Goal: Information Seeking & Learning: Find specific page/section

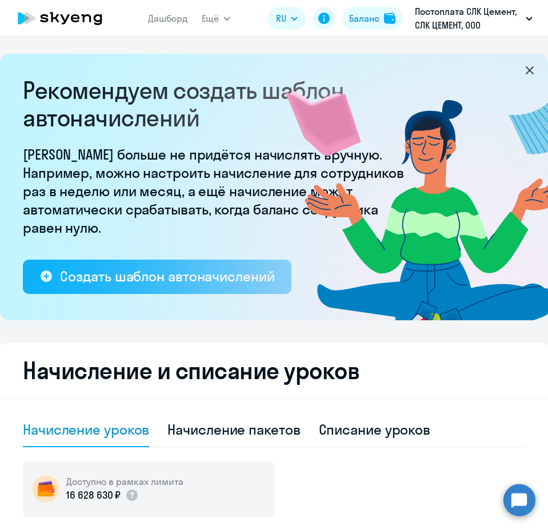
select select "10"
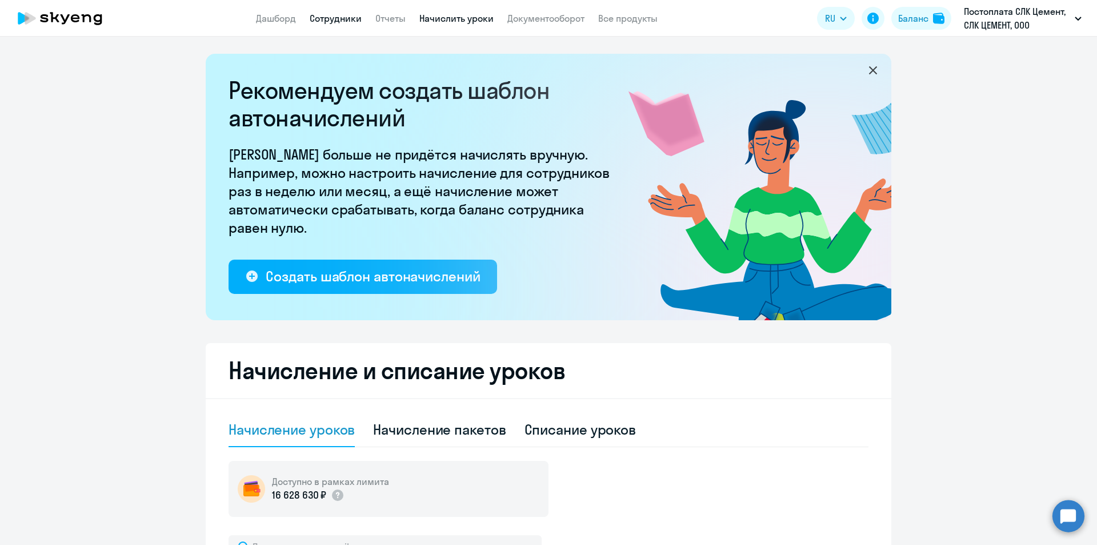
click at [324, 15] on link "Сотрудники" at bounding box center [336, 18] width 52 height 11
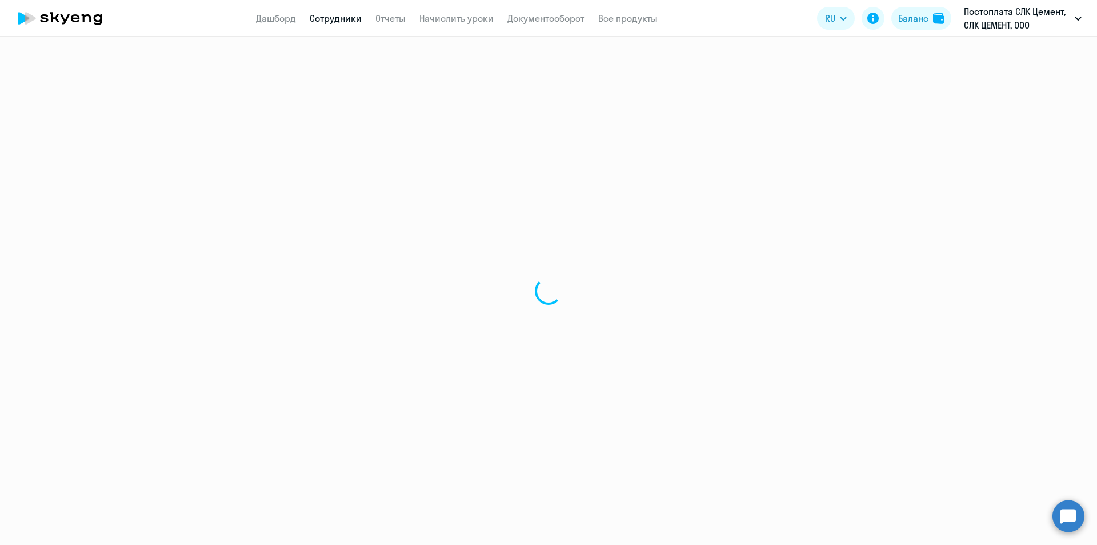
select select "30"
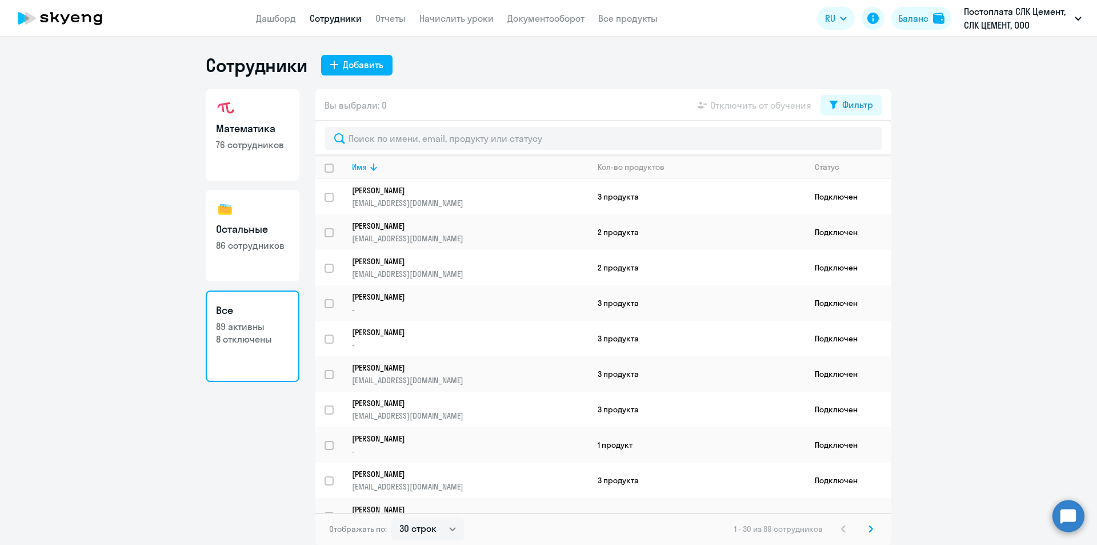
click at [255, 218] on link "Остальные 86 сотрудников" at bounding box center [253, 235] width 94 height 91
select select "30"
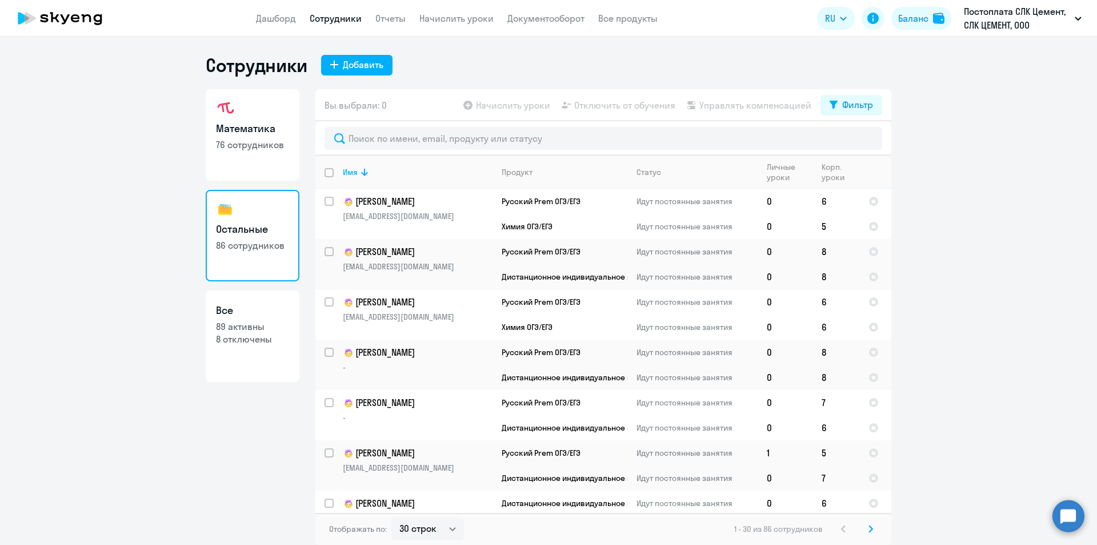
click at [241, 146] on p "76 сотрудников" at bounding box center [252, 144] width 73 height 13
select select "30"
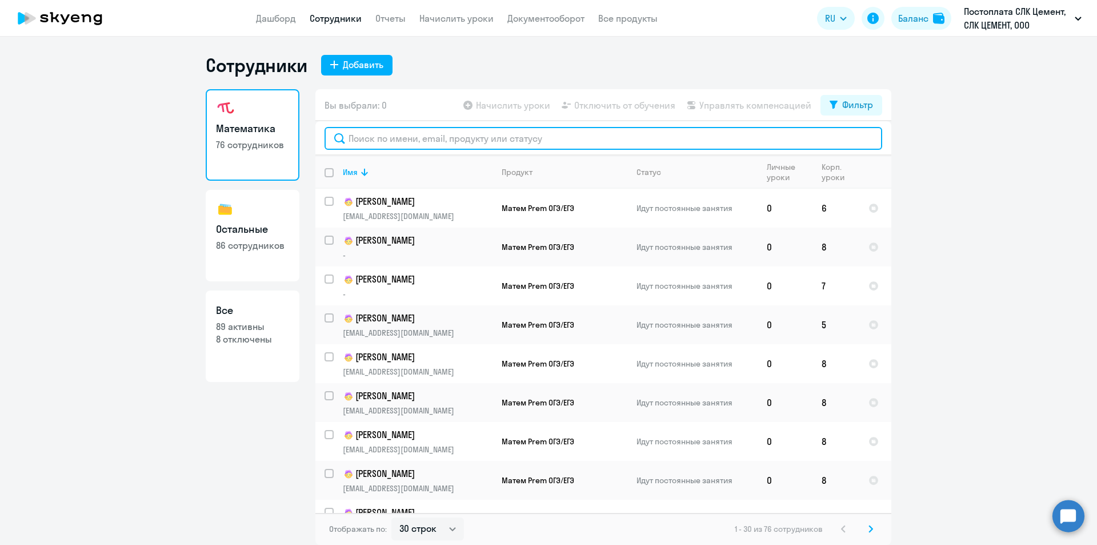
click at [388, 145] on input "text" at bounding box center [604, 138] width 558 height 23
type input "мат"
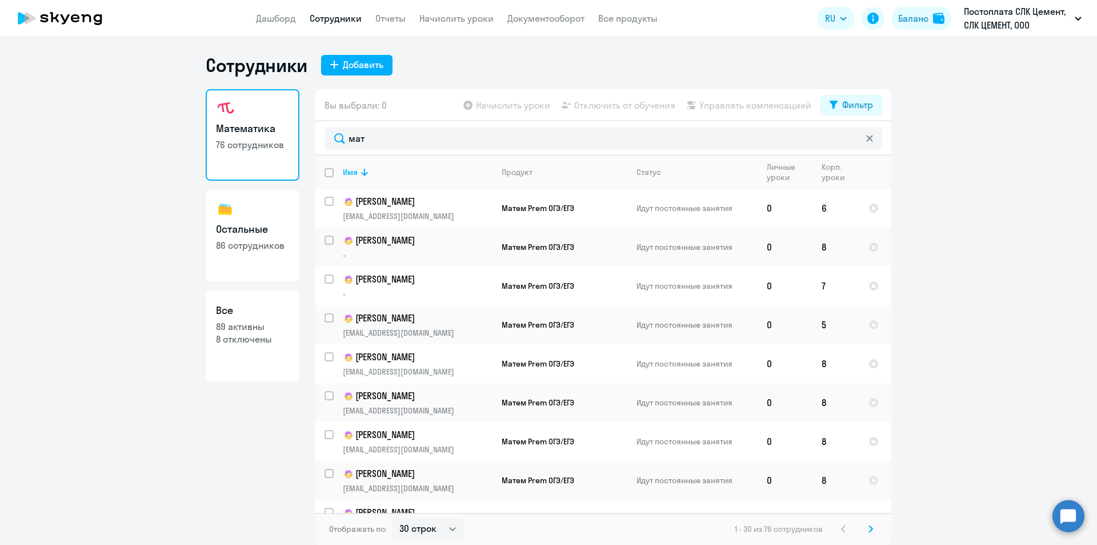
click at [332, 174] on input "deselect all" at bounding box center [336, 179] width 23 height 23
checkbox input "true"
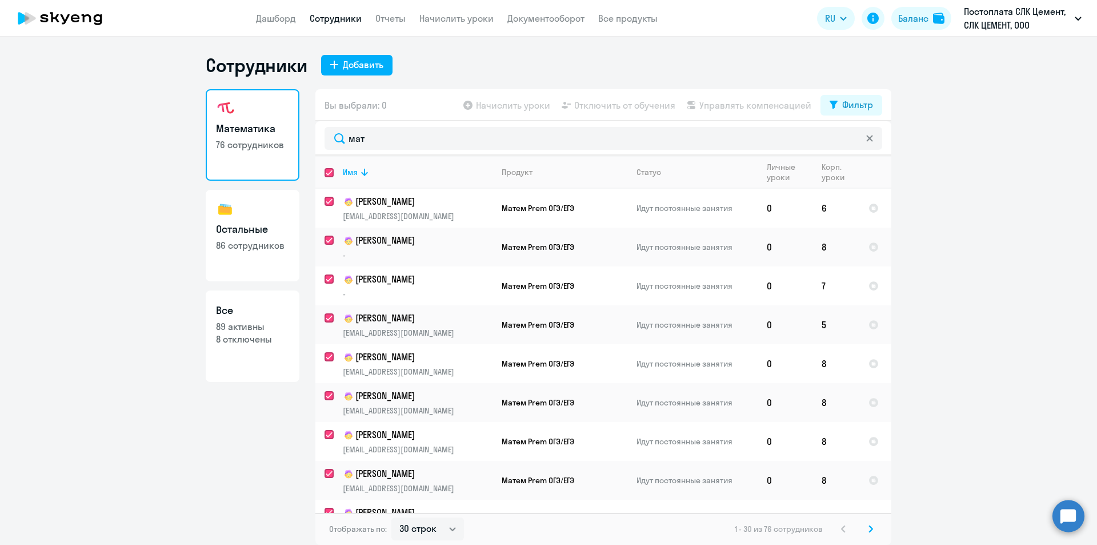
checkbox input "true"
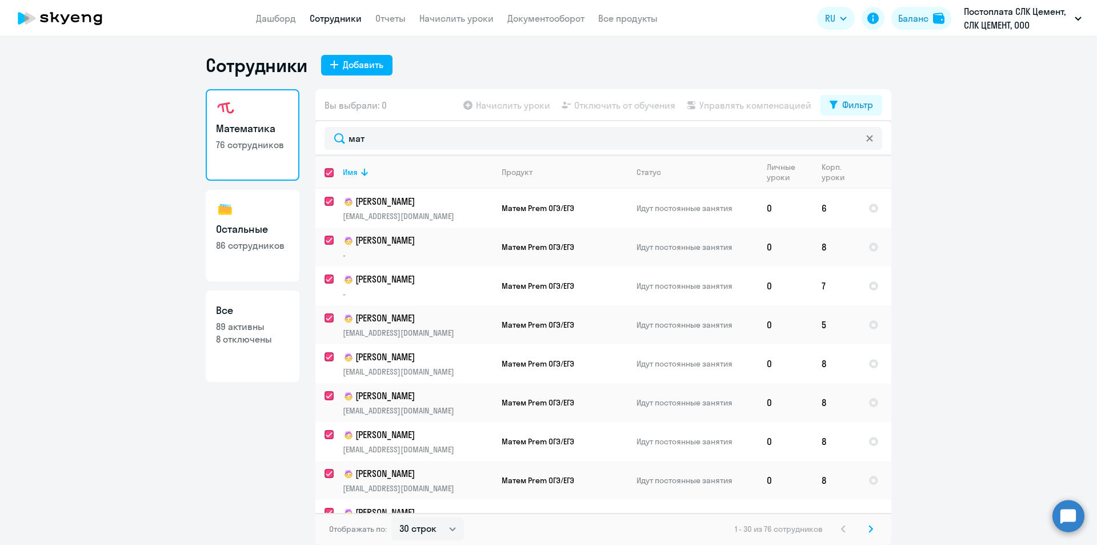
checkbox input "true"
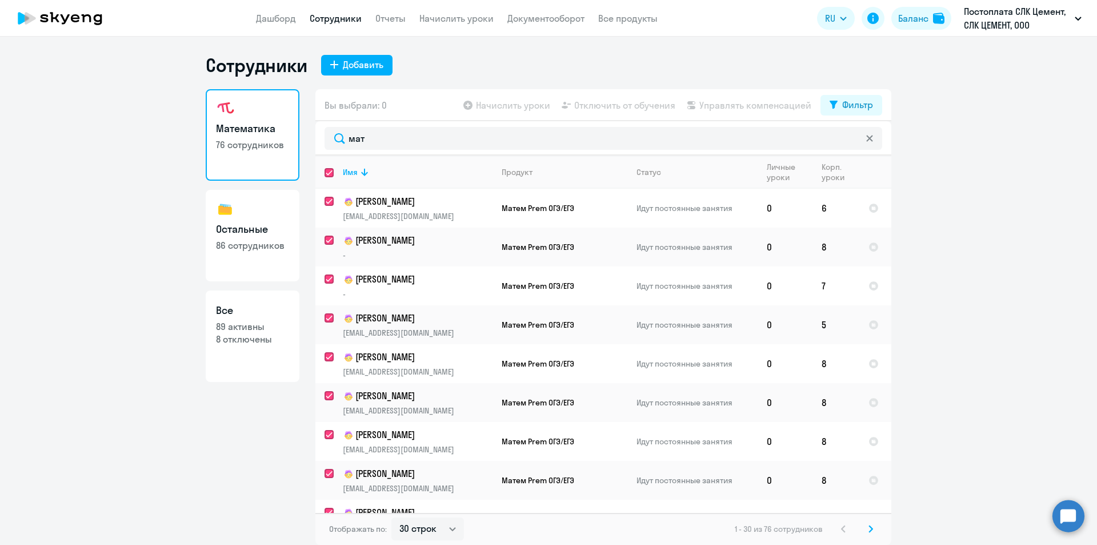
checkbox input "true"
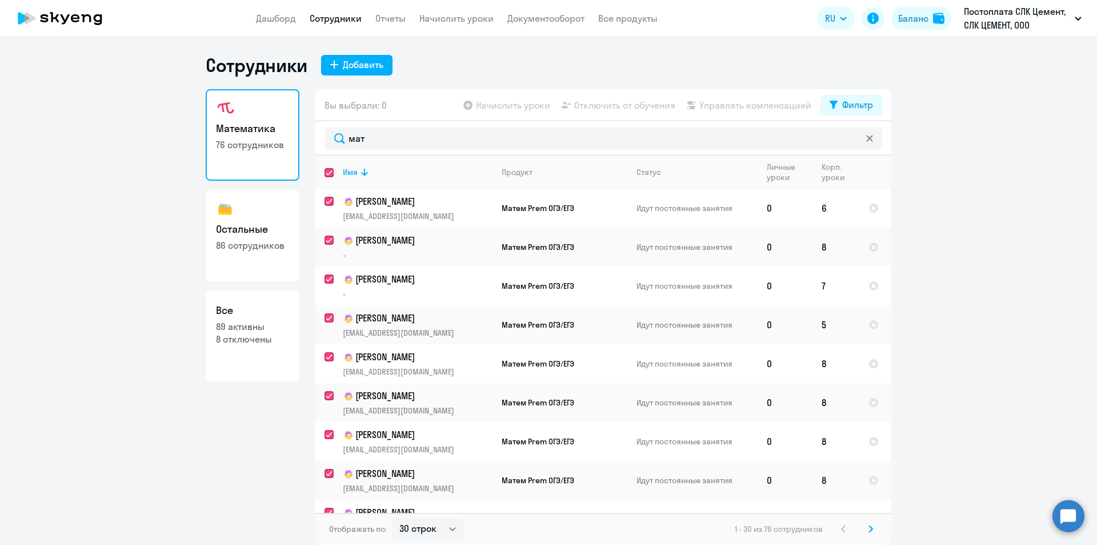
checkbox input "true"
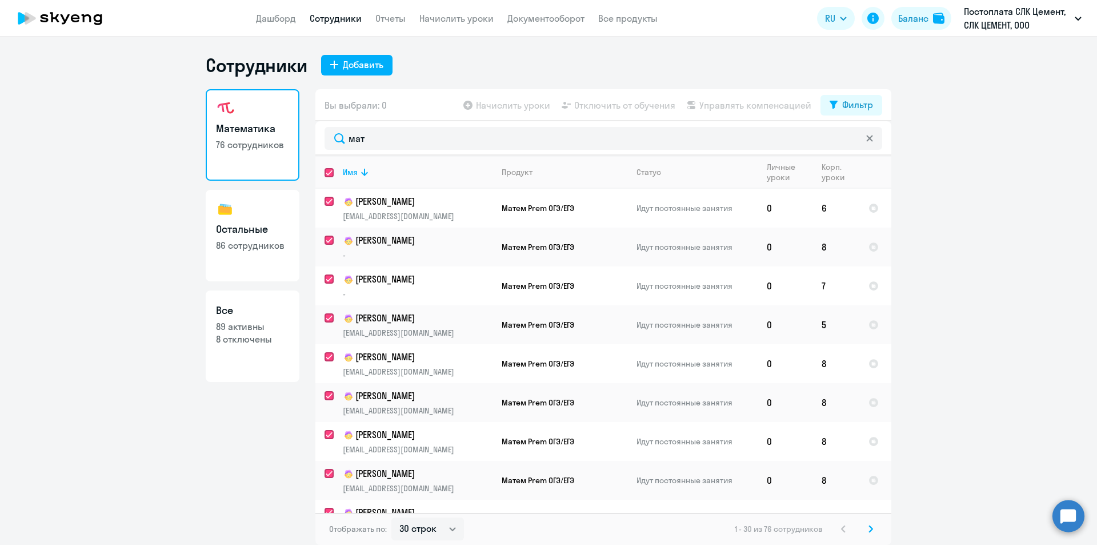
checkbox input "true"
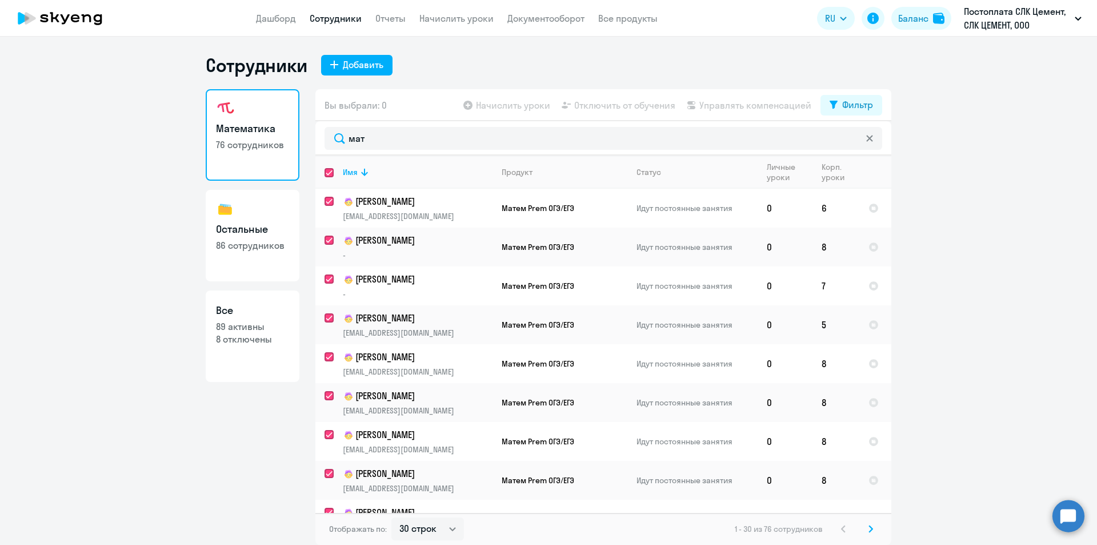
checkbox input "true"
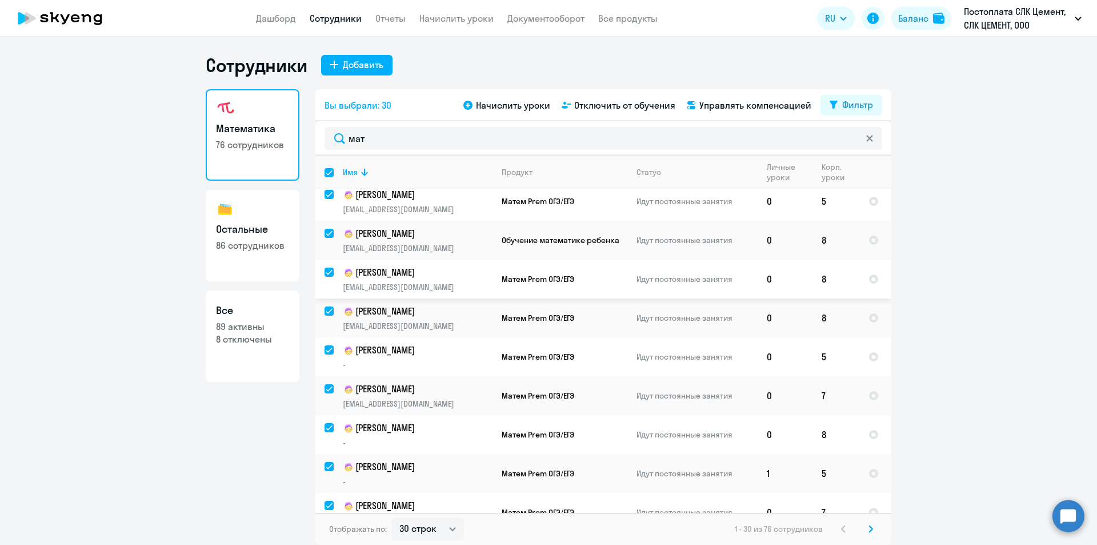
scroll to position [842, 0]
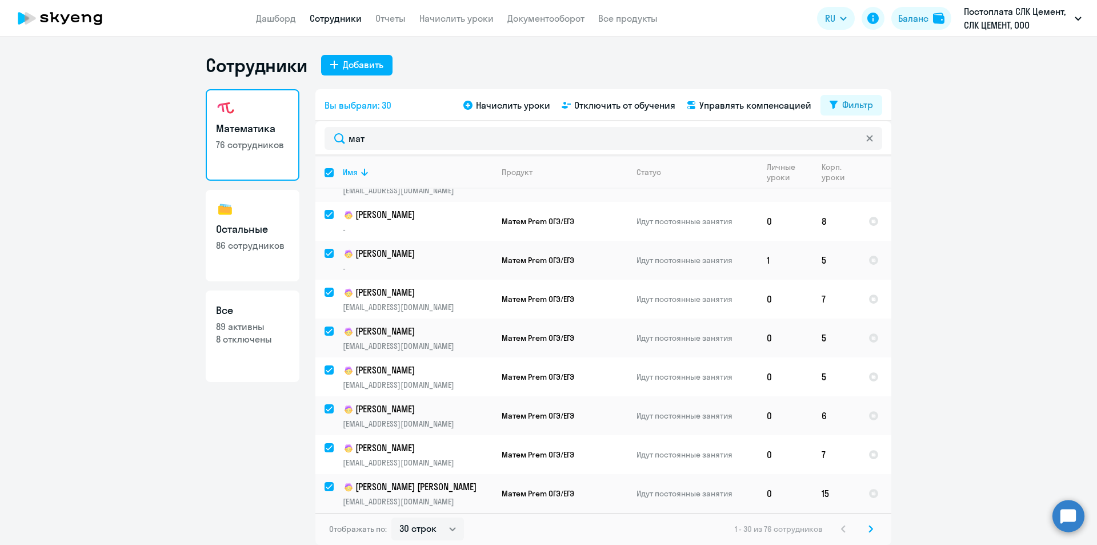
click at [548, 528] on icon at bounding box center [871, 529] width 5 height 8
checkbox input "false"
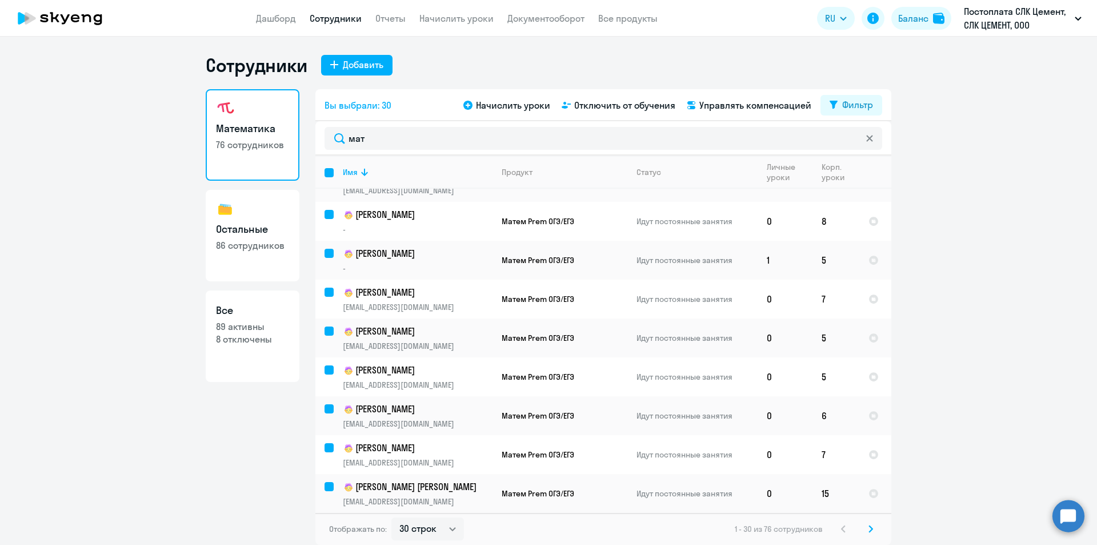
checkbox input "false"
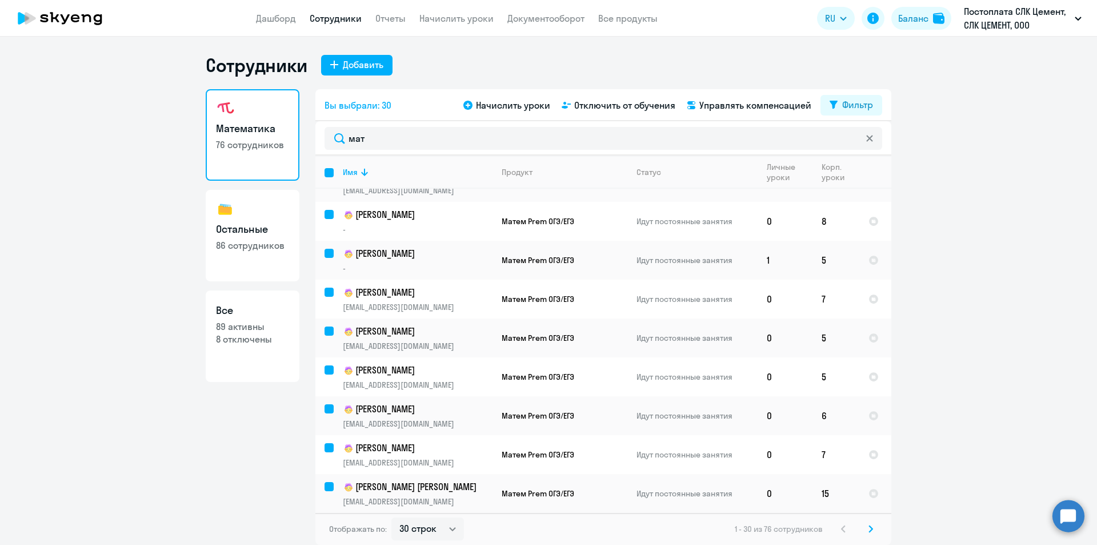
checkbox input "false"
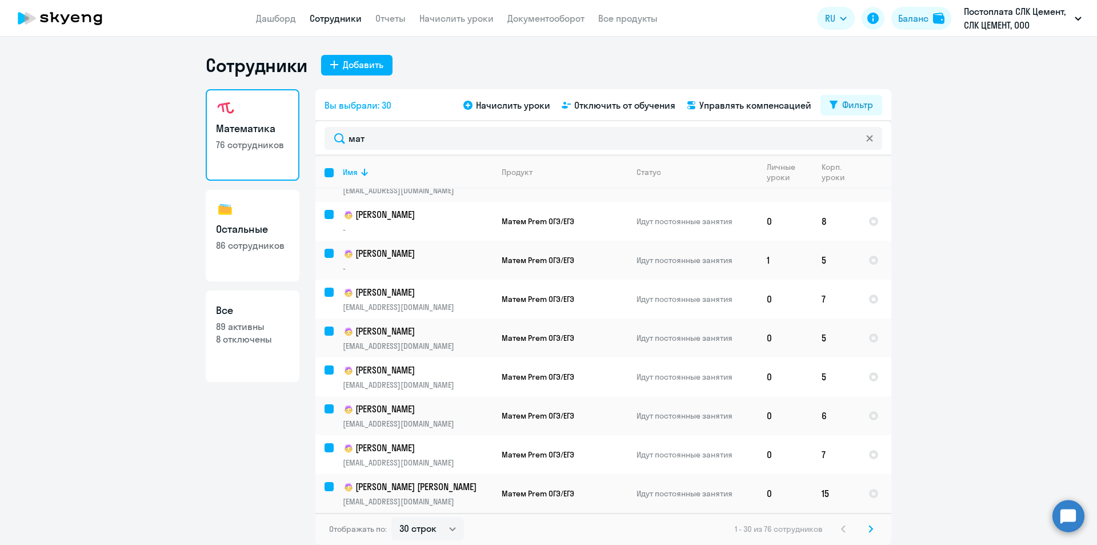
checkbox input "false"
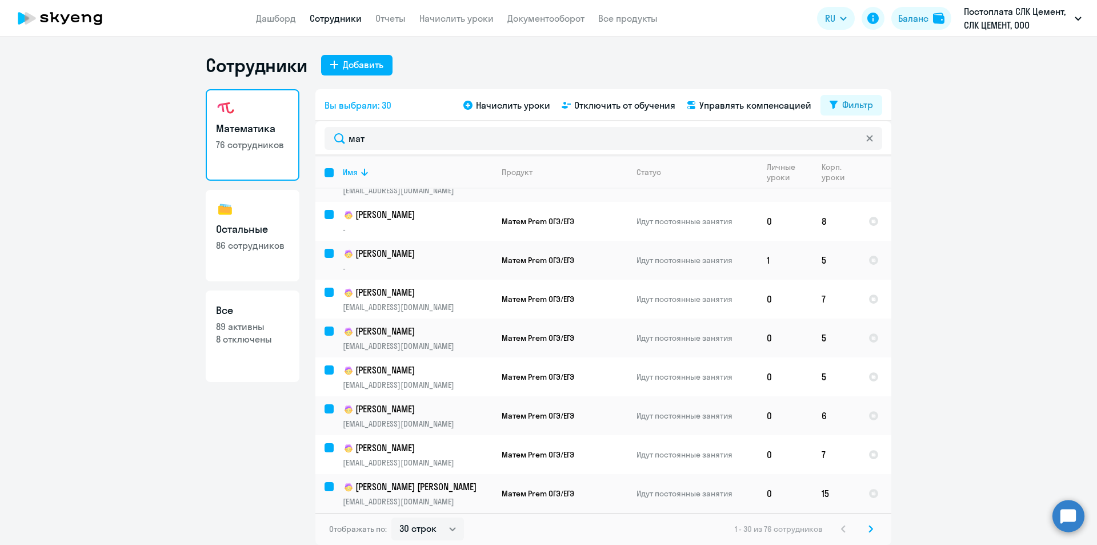
checkbox input "false"
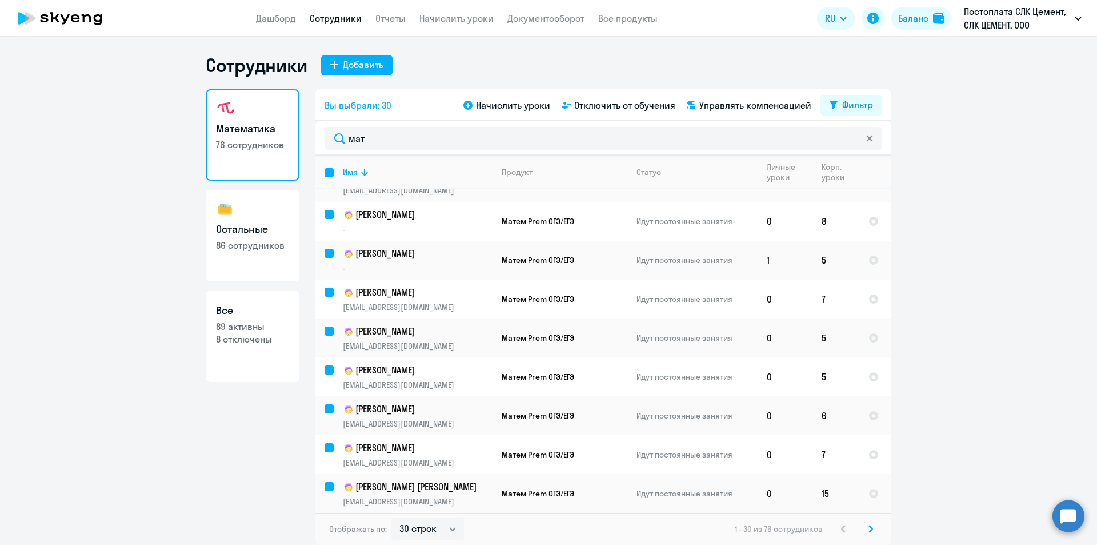
checkbox input "false"
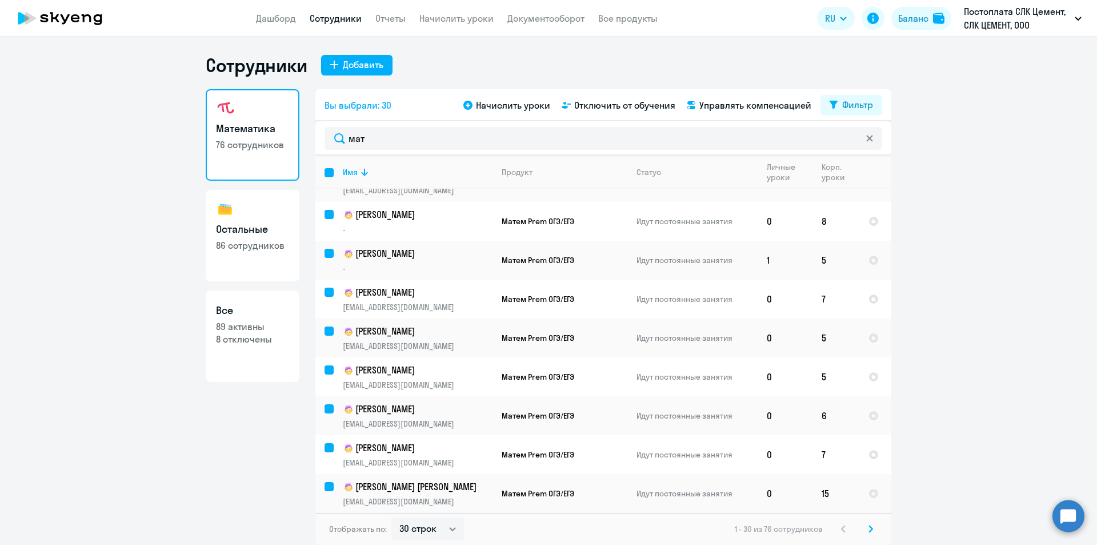
checkbox input "false"
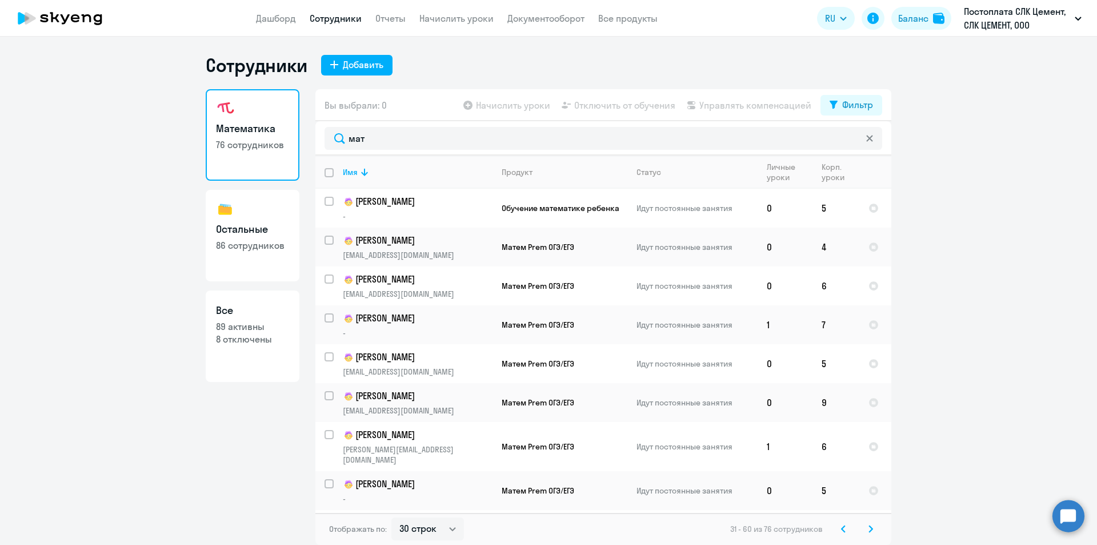
click at [332, 173] on input "deselect all" at bounding box center [336, 179] width 23 height 23
checkbox input "true"
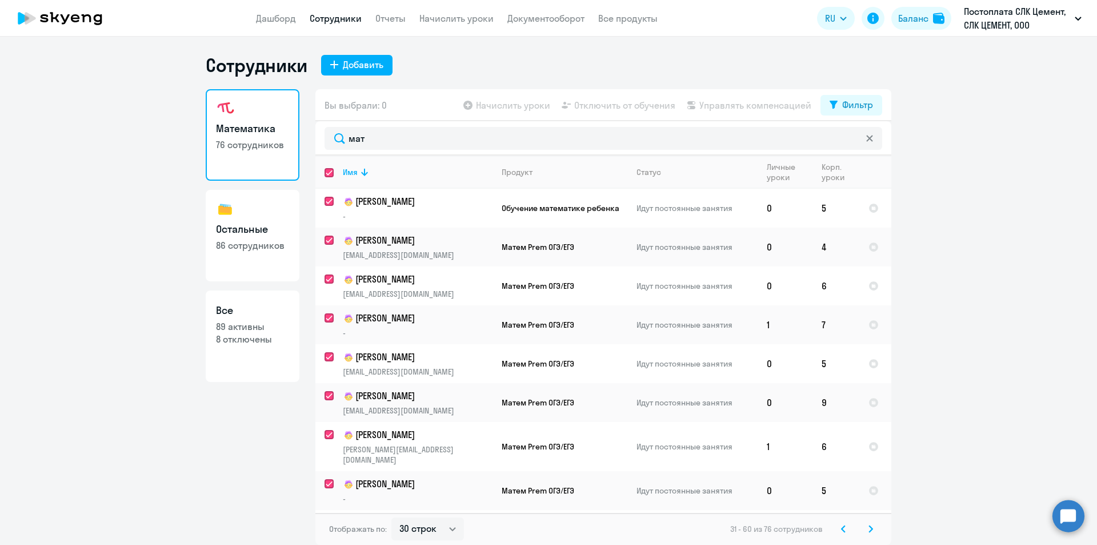
checkbox input "true"
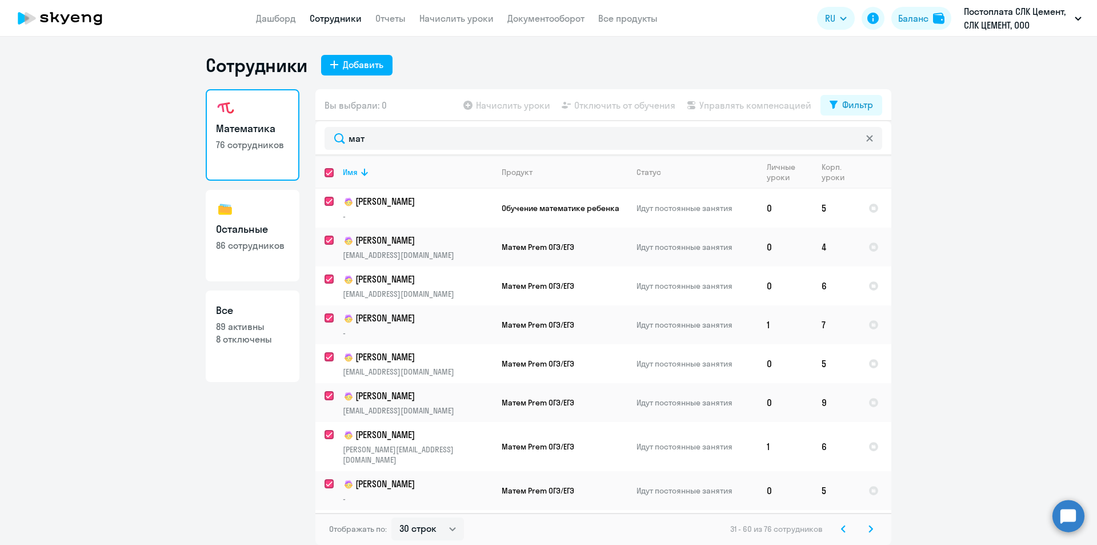
checkbox input "true"
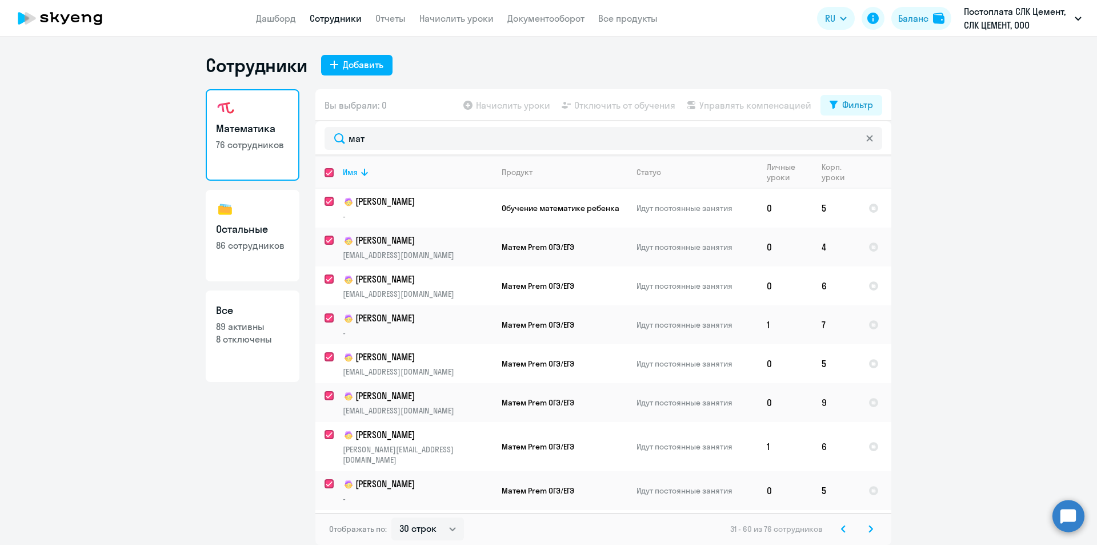
checkbox input "true"
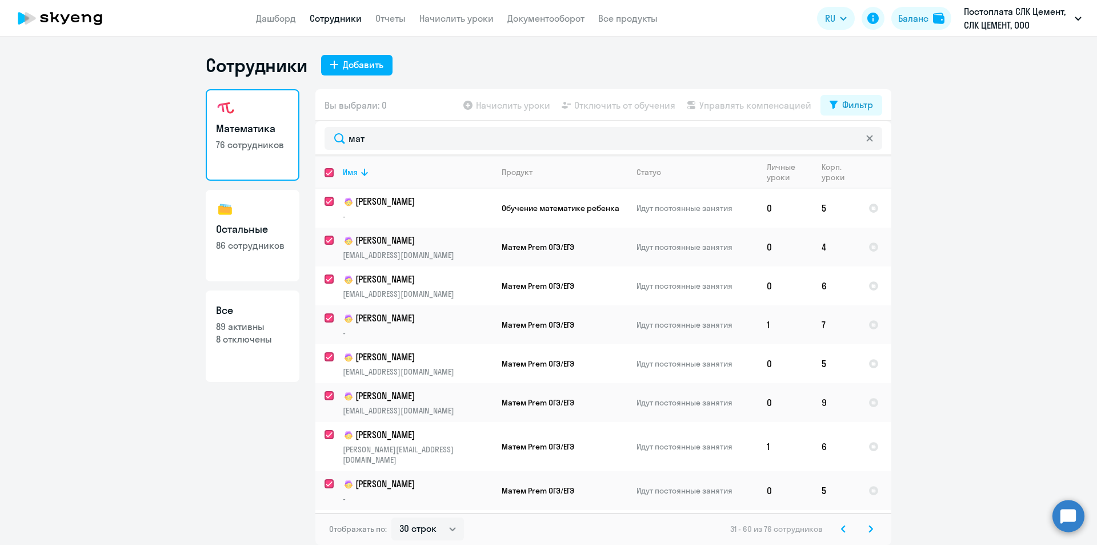
checkbox input "true"
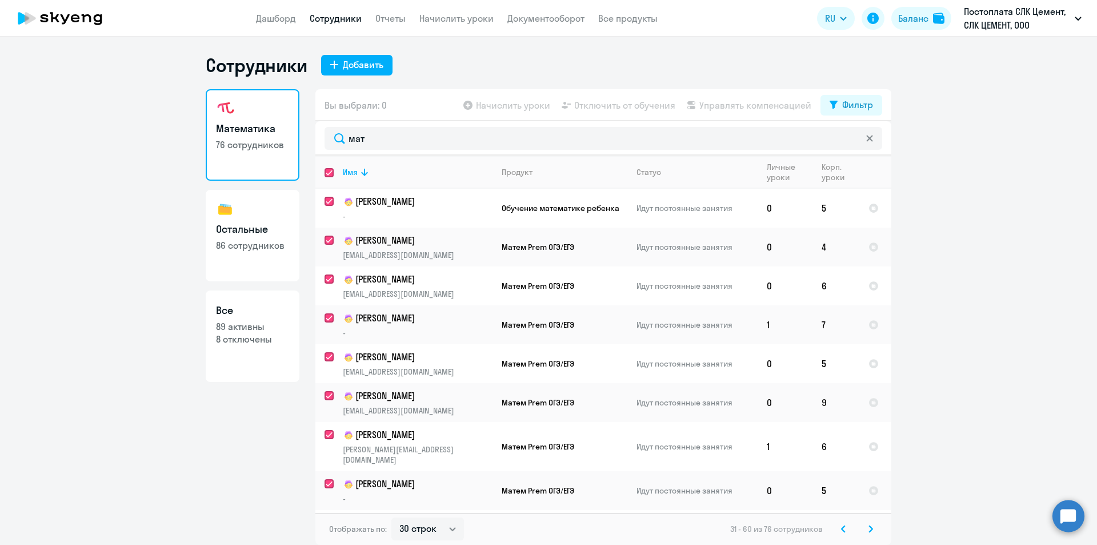
checkbox input "true"
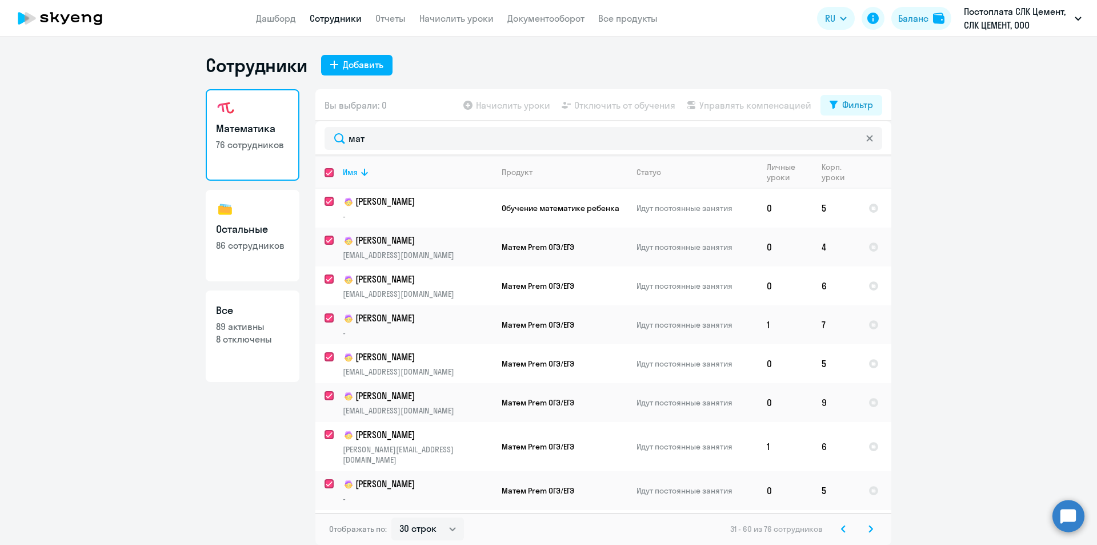
checkbox input "true"
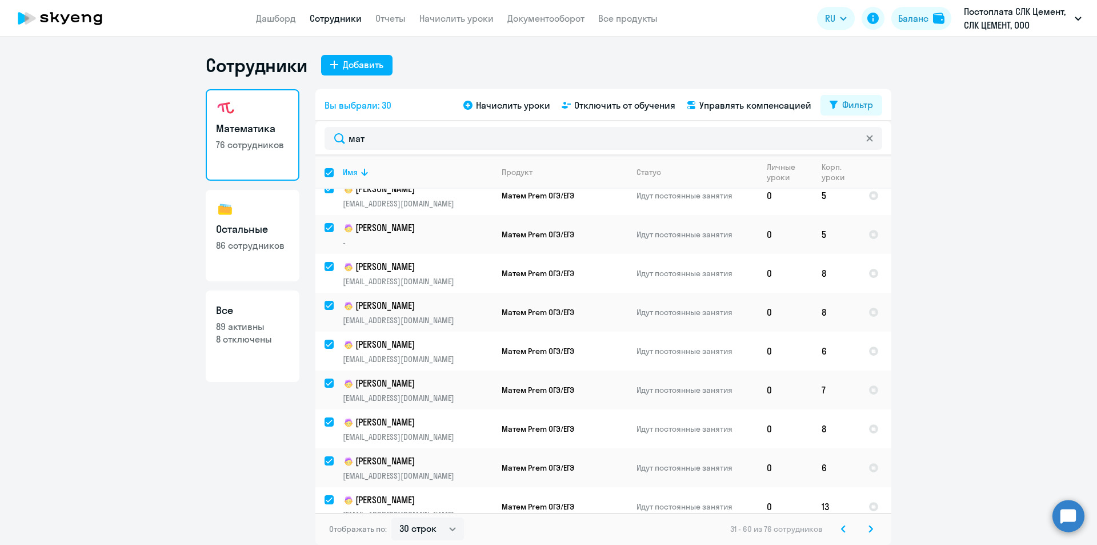
scroll to position [842, 0]
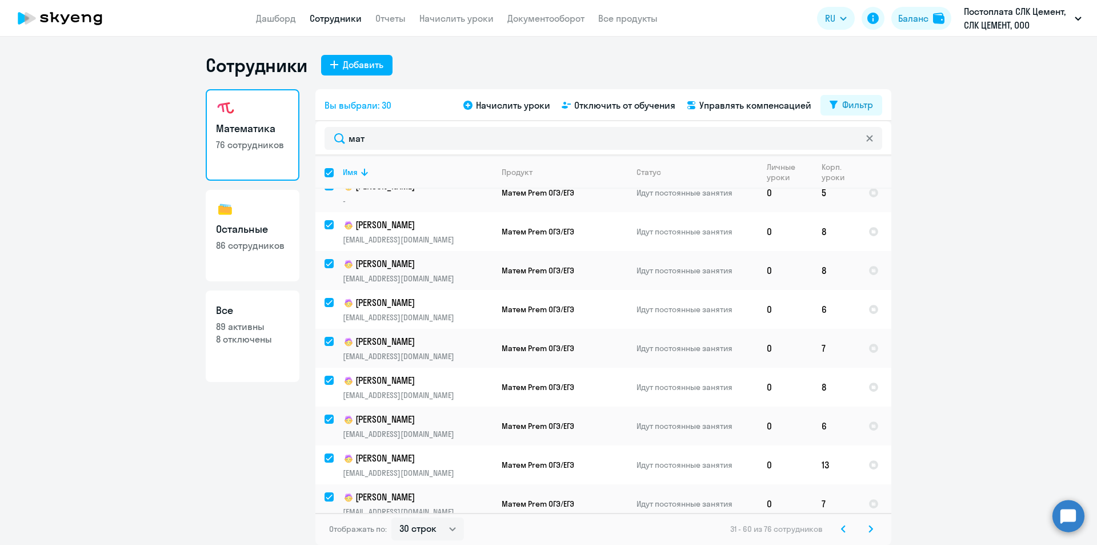
click at [548, 526] on icon at bounding box center [843, 528] width 3 height 6
checkbox input "false"
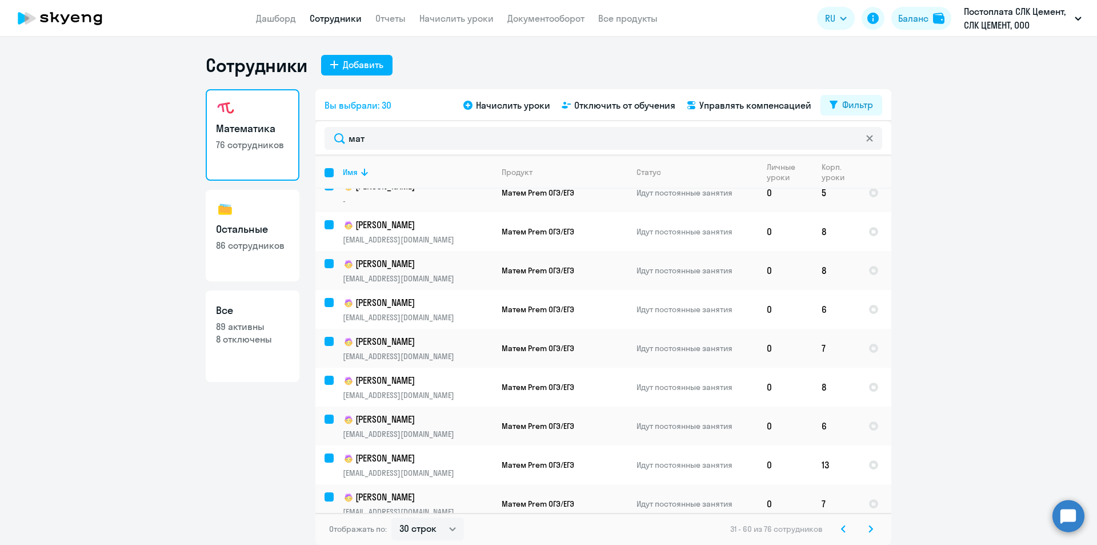
checkbox input "false"
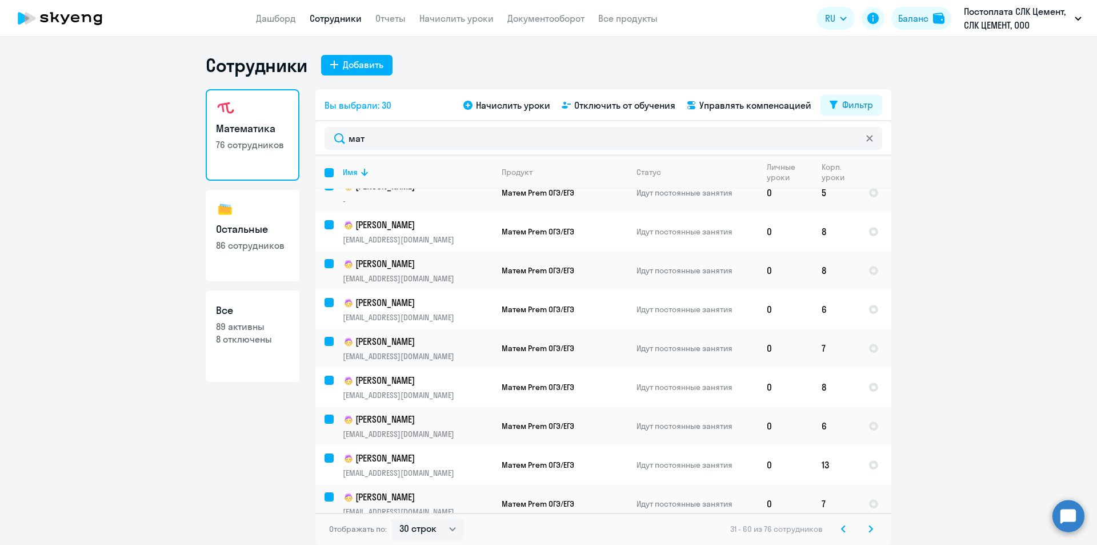
checkbox input "false"
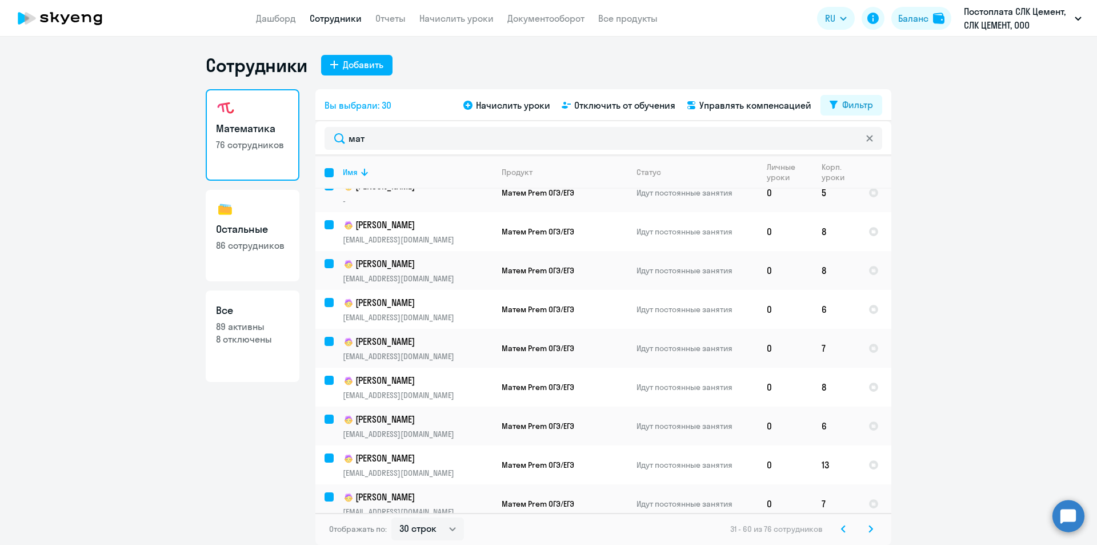
checkbox input "false"
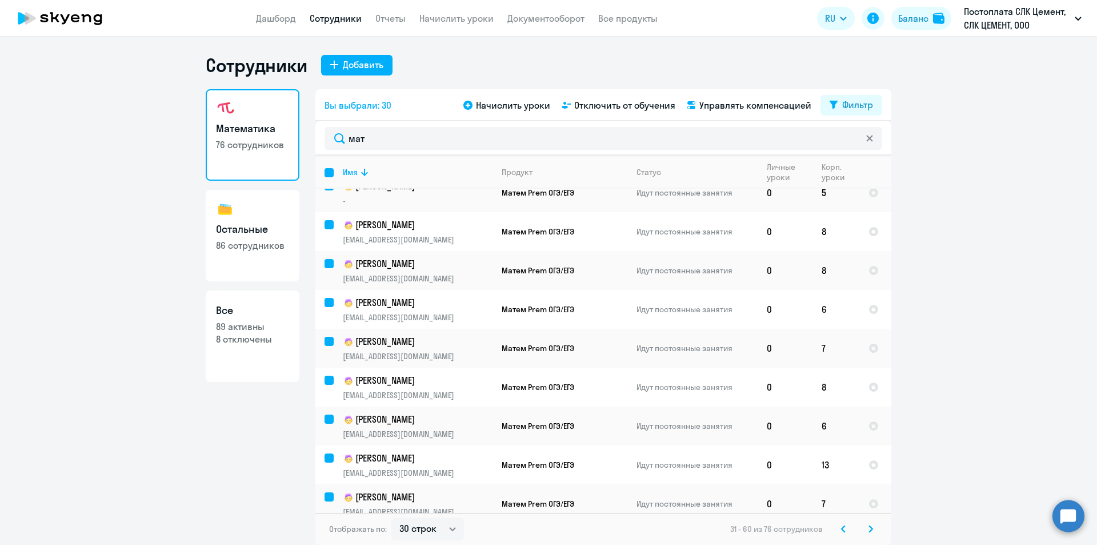
checkbox input "false"
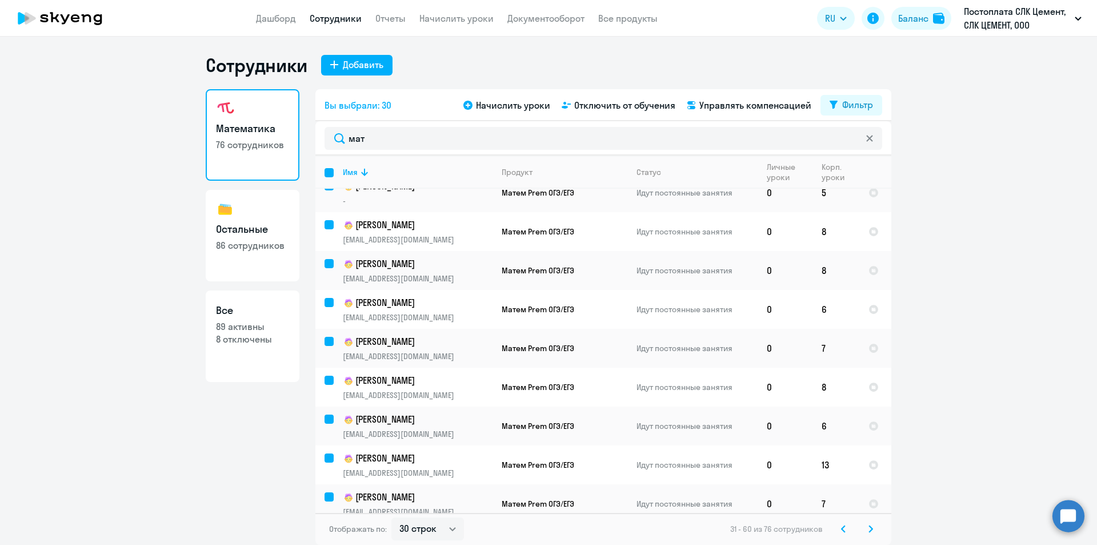
checkbox input "false"
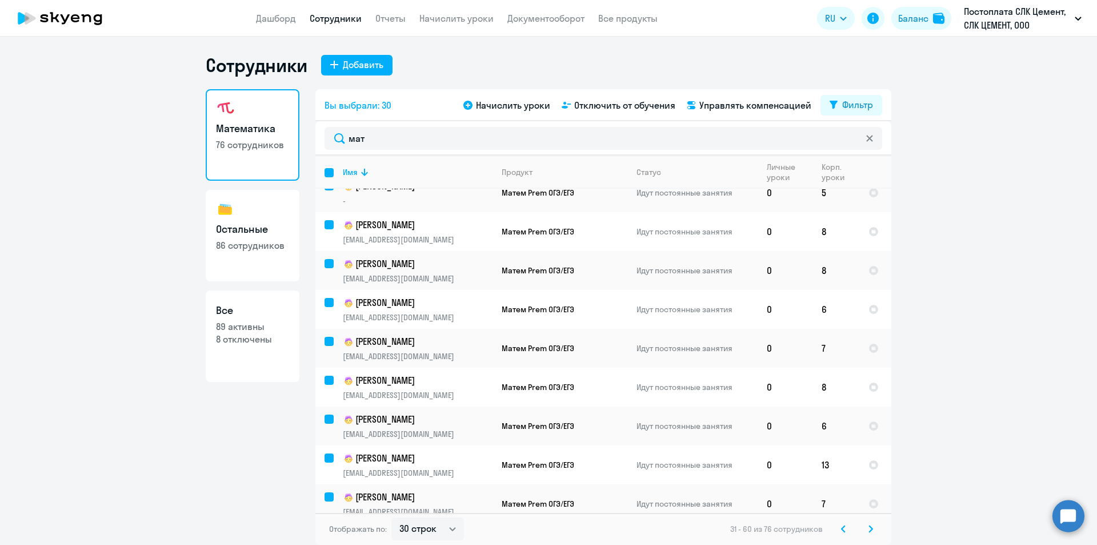
checkbox input "false"
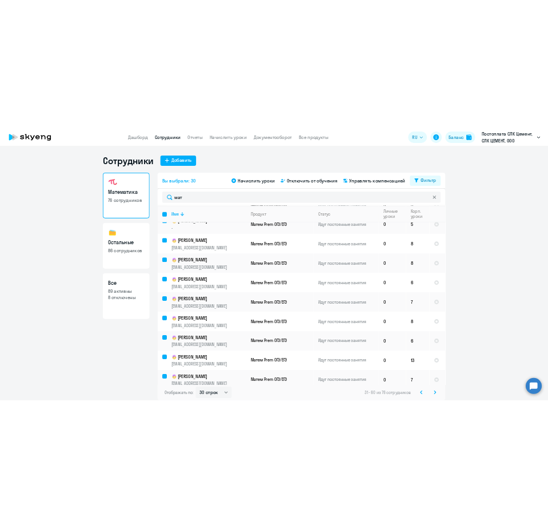
scroll to position [0, 0]
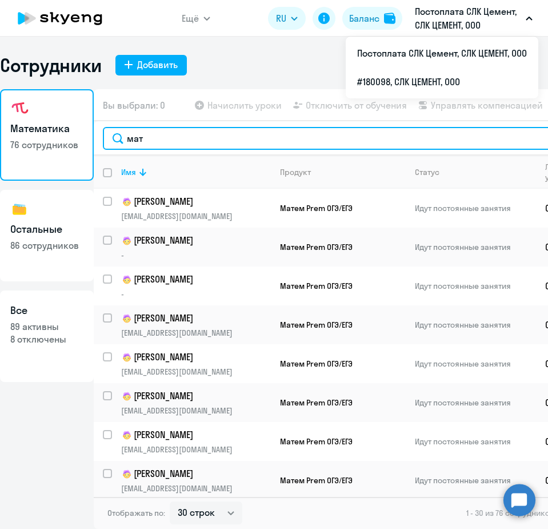
drag, startPoint x: 255, startPoint y: 135, endPoint x: 120, endPoint y: 134, distance: 134.9
click at [120, 134] on input "мат" at bounding box center [358, 138] width 511 height 23
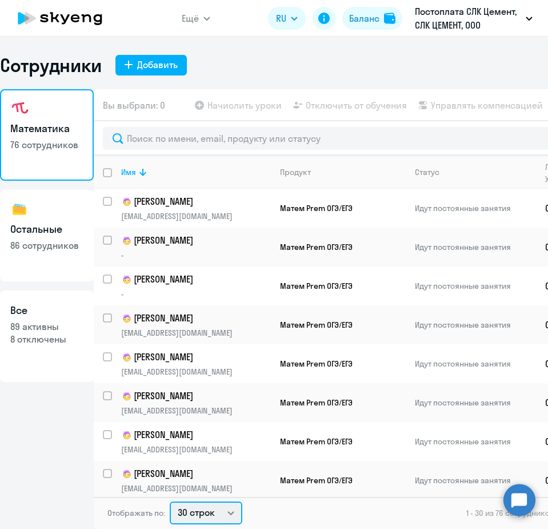
click at [212, 507] on select "30 строк 50 строк 100 строк" at bounding box center [206, 512] width 73 height 23
select select "100"
click at [170, 501] on select "30 строк 50 строк 100 строк" at bounding box center [206, 512] width 73 height 23
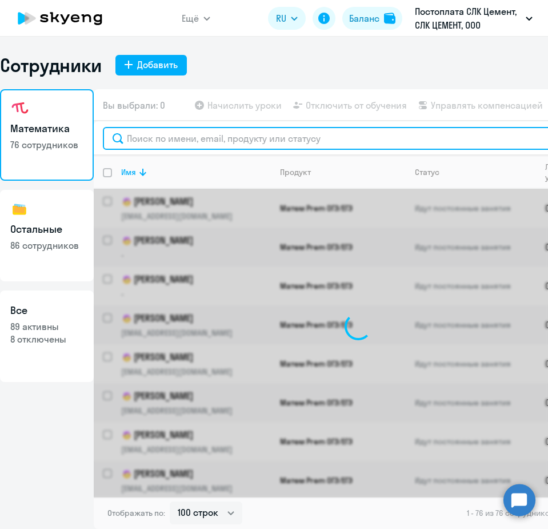
click at [226, 137] on input "text" at bounding box center [358, 138] width 511 height 23
click at [223, 138] on input "text" at bounding box center [358, 138] width 511 height 23
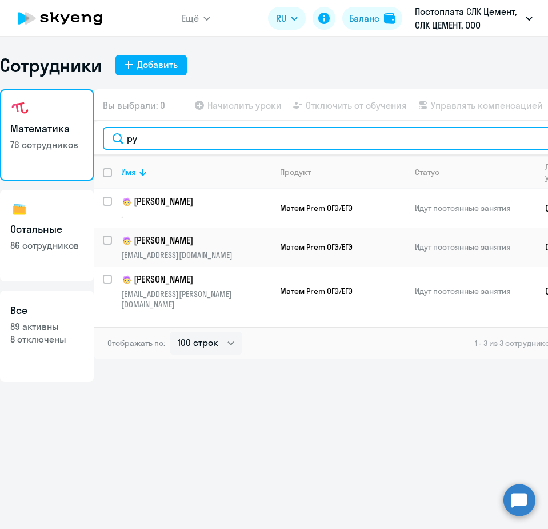
type input "ру"
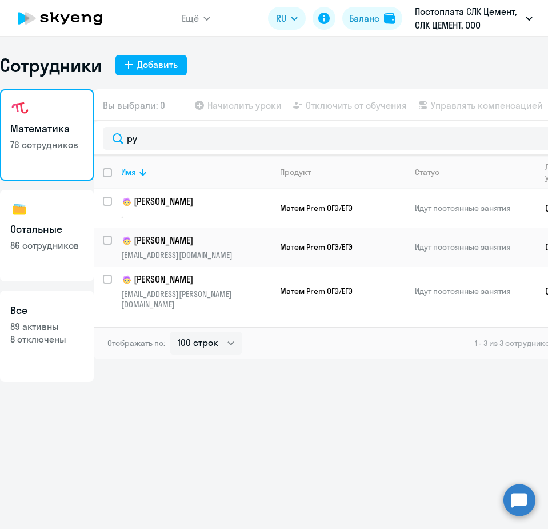
click at [66, 233] on h3 "Остальные" at bounding box center [46, 229] width 73 height 15
select select "30"
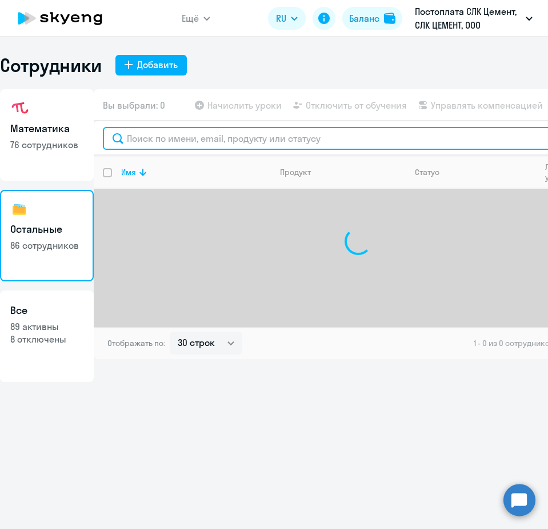
click at [153, 139] on input "text" at bounding box center [358, 138] width 511 height 23
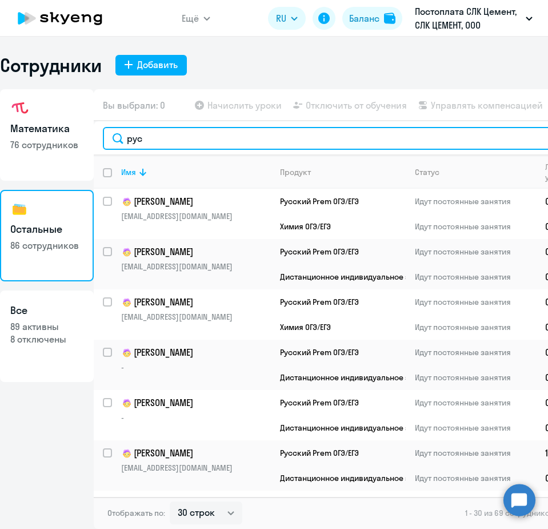
type input "рус"
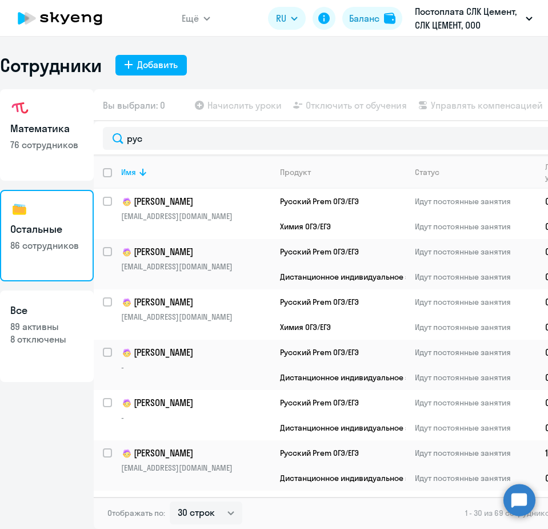
click at [105, 173] on input "deselect all" at bounding box center [114, 179] width 23 height 23
checkbox input "true"
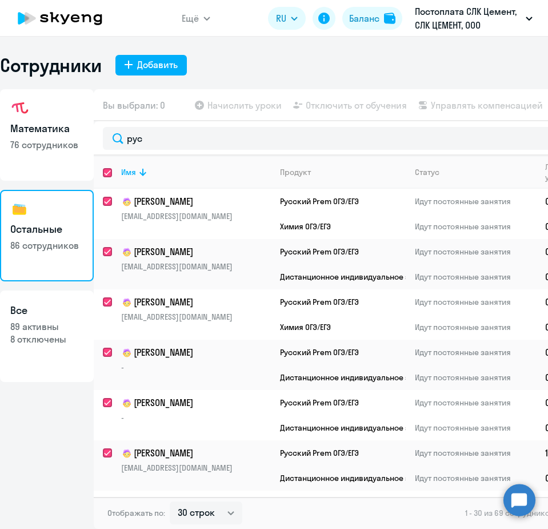
checkbox input "true"
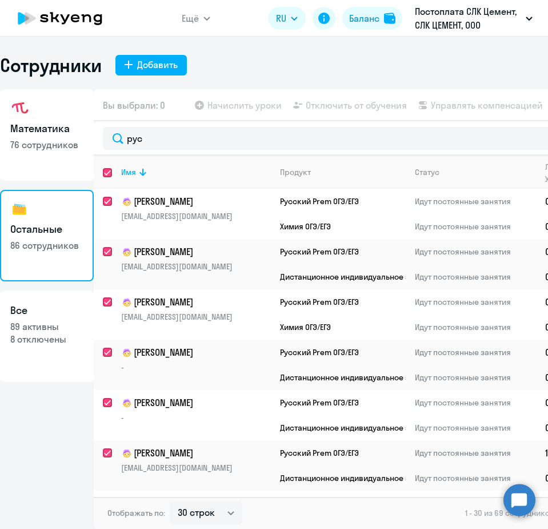
checkbox input "true"
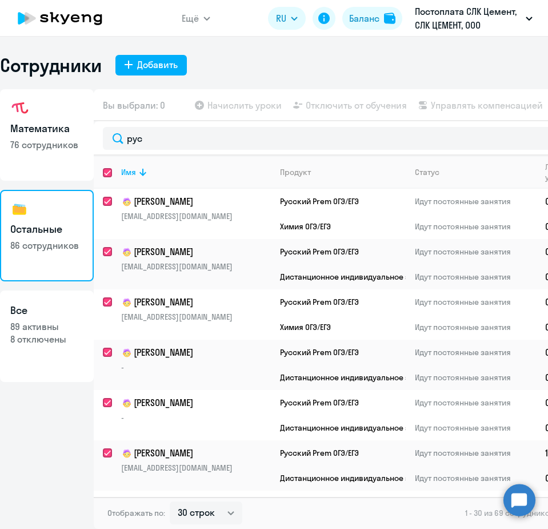
checkbox input "true"
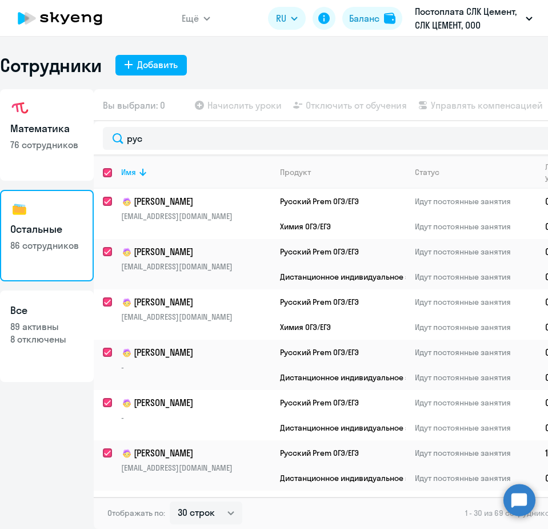
checkbox input "true"
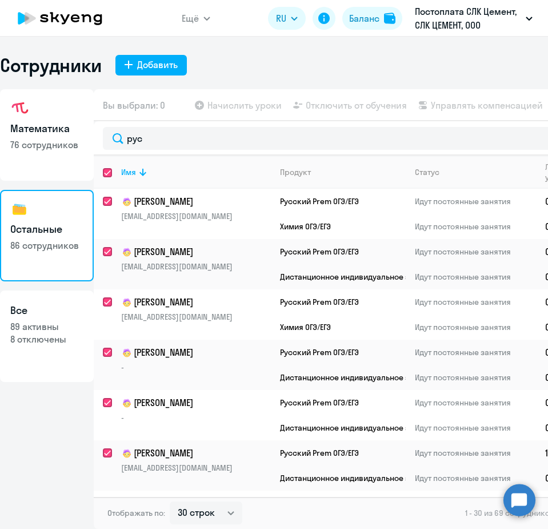
checkbox input "true"
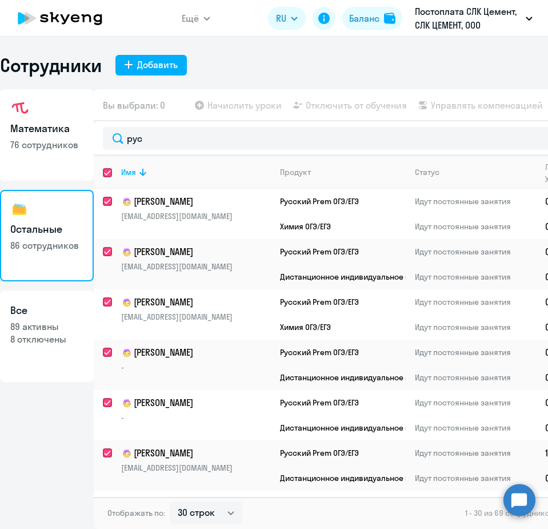
checkbox input "true"
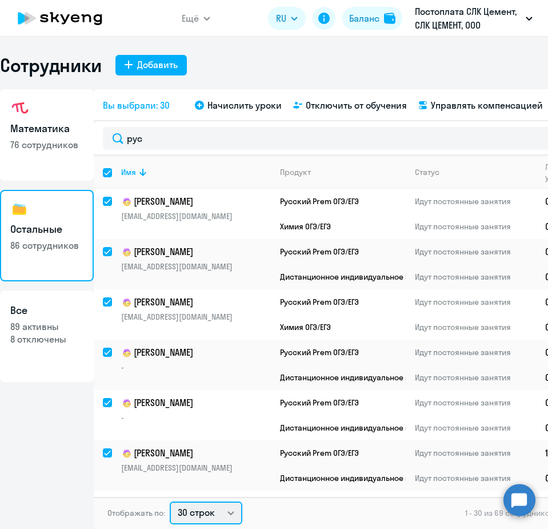
click at [190, 510] on select "30 строк 50 строк 100 строк" at bounding box center [206, 512] width 73 height 23
select select "100"
click at [170, 501] on select "30 строк 50 строк 100 строк" at bounding box center [206, 512] width 73 height 23
checkbox input "false"
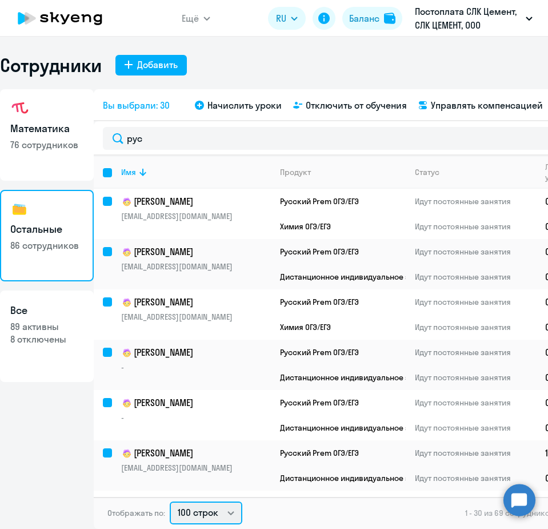
checkbox input "false"
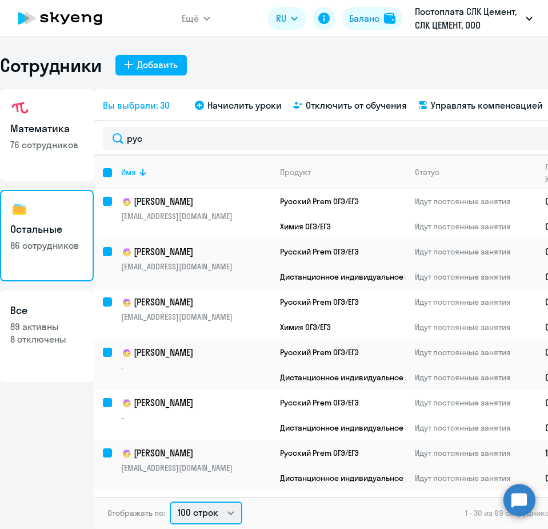
checkbox input "false"
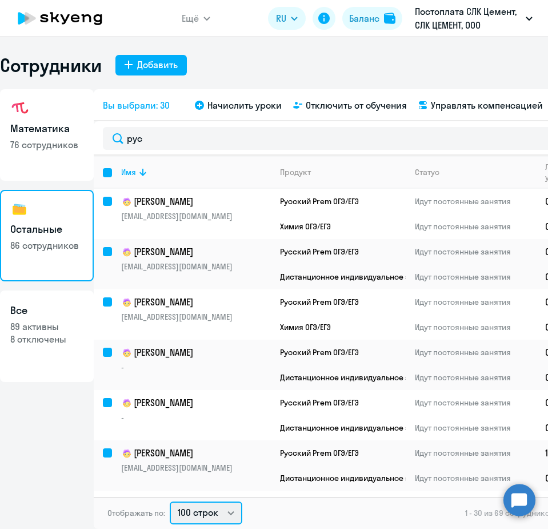
checkbox input "false"
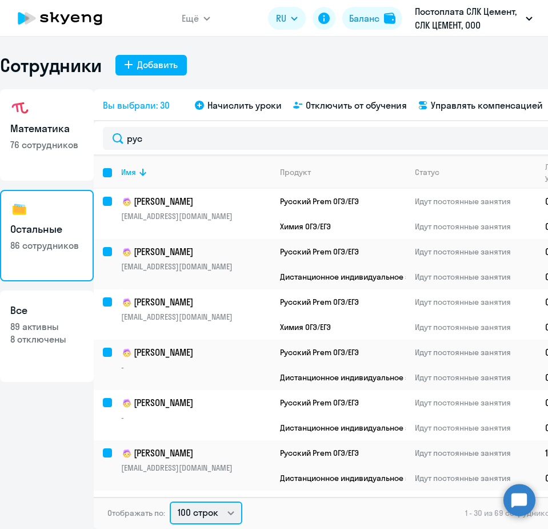
checkbox input "false"
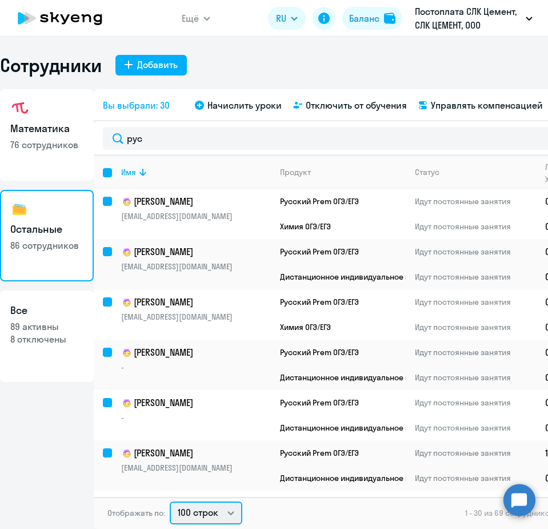
checkbox input "false"
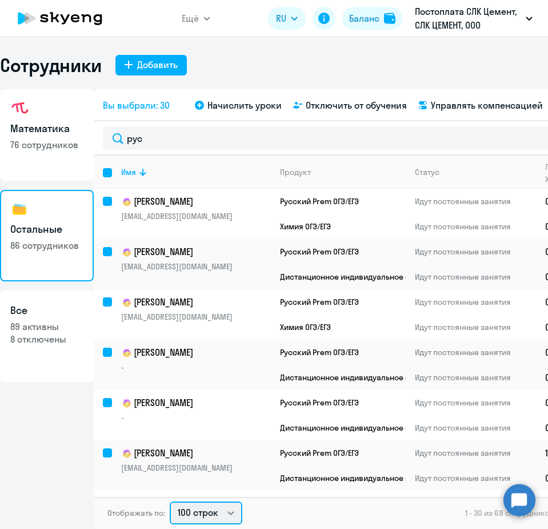
checkbox input "false"
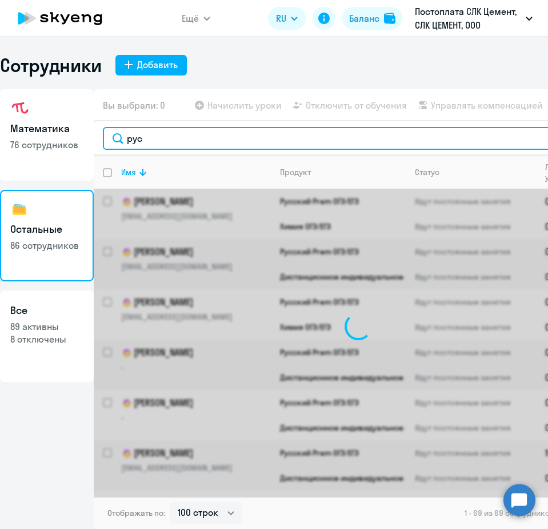
click at [158, 141] on input "рус" at bounding box center [358, 138] width 511 height 23
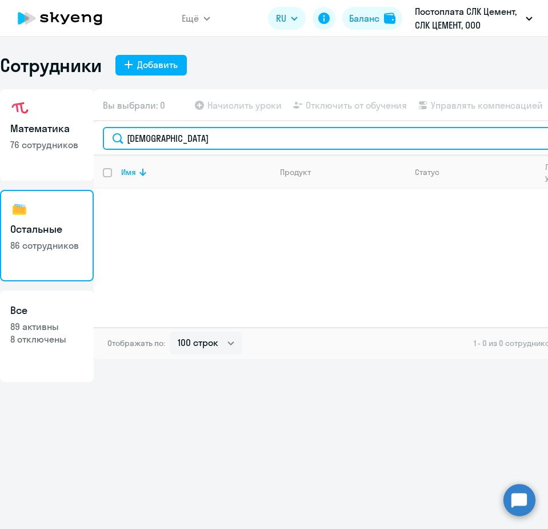
click at [141, 139] on input "[DEMOGRAPHIC_DATA]" at bounding box center [358, 138] width 511 height 23
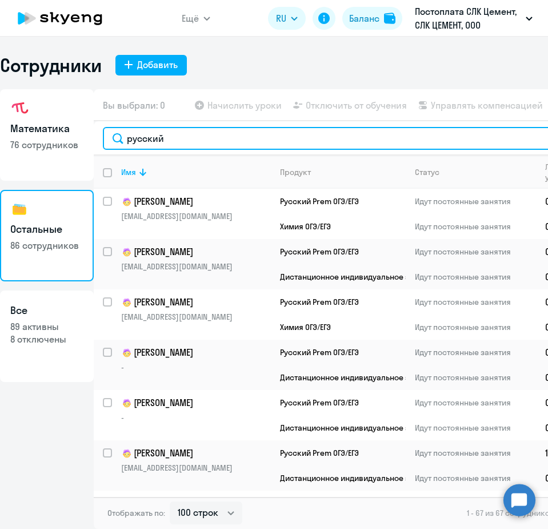
type input "русский"
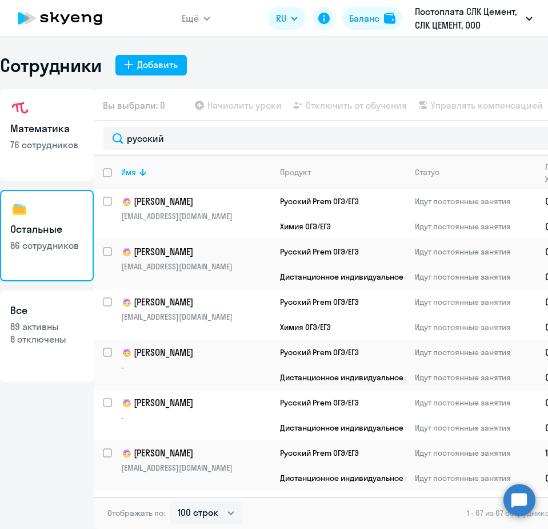
click at [108, 173] on input "deselect all" at bounding box center [114, 179] width 23 height 23
checkbox input "true"
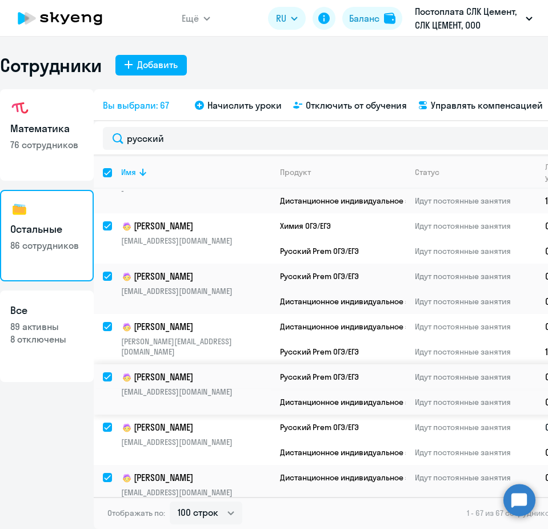
scroll to position [1772, 0]
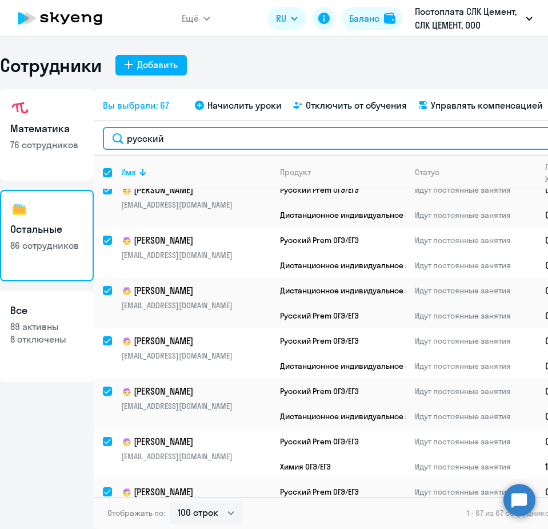
drag, startPoint x: 167, startPoint y: 134, endPoint x: 129, endPoint y: 98, distance: 52.2
click at [122, 133] on input "русский" at bounding box center [358, 138] width 511 height 23
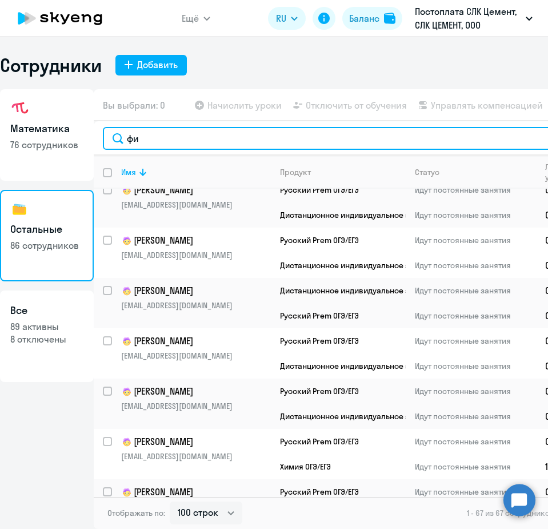
scroll to position [0, 0]
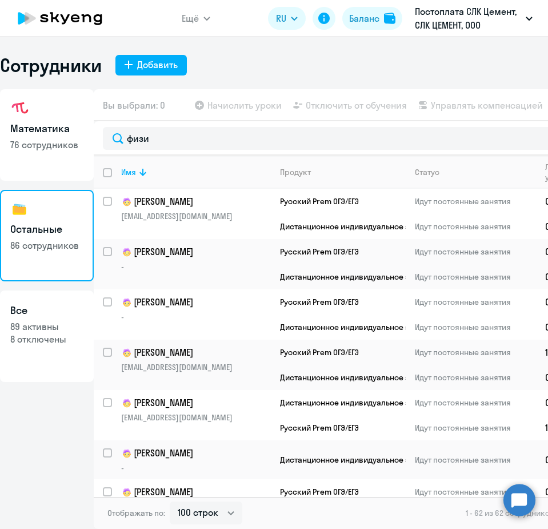
click at [109, 170] on input "deselect all" at bounding box center [114, 179] width 23 height 23
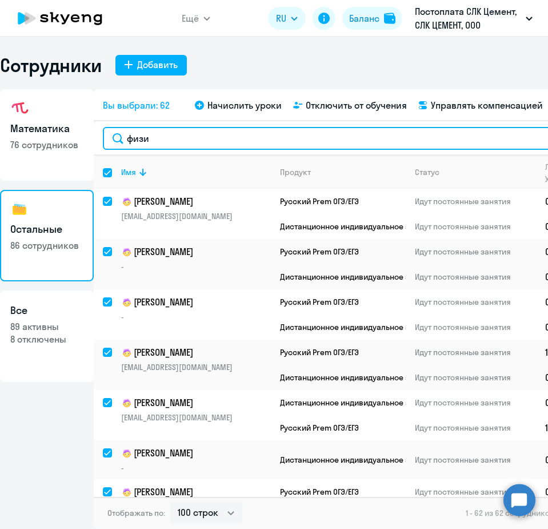
drag, startPoint x: 145, startPoint y: 141, endPoint x: 111, endPoint y: 137, distance: 34.5
click at [111, 137] on input "физи" at bounding box center [358, 138] width 511 height 23
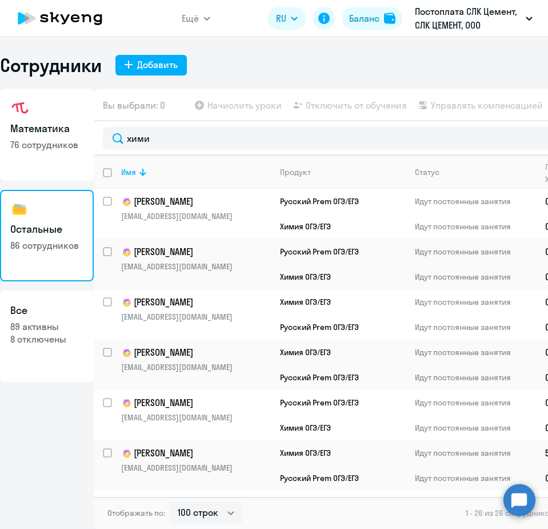
click at [110, 170] on input "deselect all" at bounding box center [114, 179] width 23 height 23
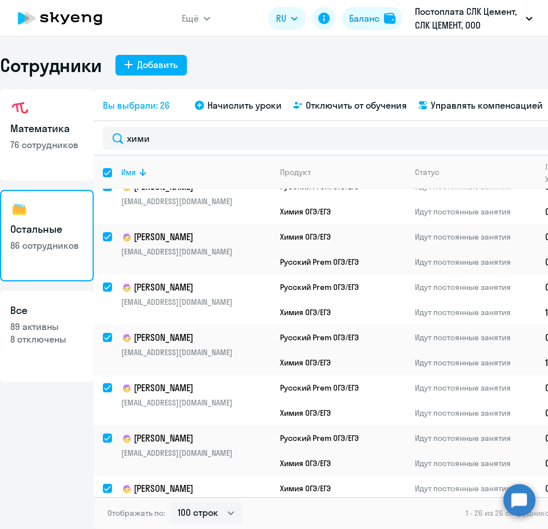
scroll to position [629, 0]
